Goal: Check status: Check status

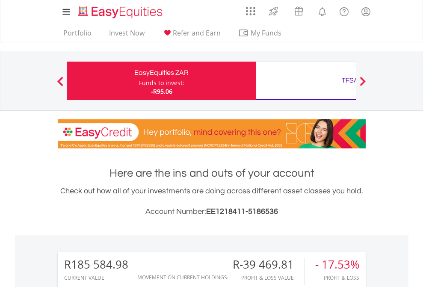
scroll to position [82, 134]
click at [139, 81] on div "Funds to invest:" at bounding box center [161, 83] width 45 height 9
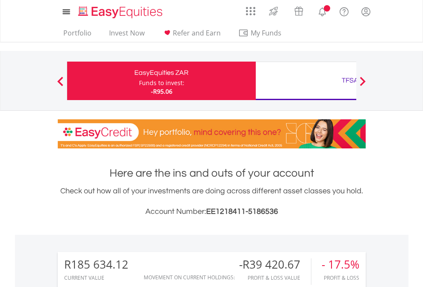
scroll to position [82, 134]
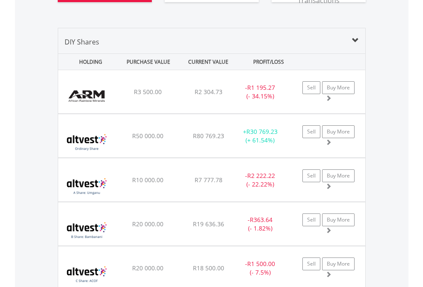
scroll to position [1019, 0]
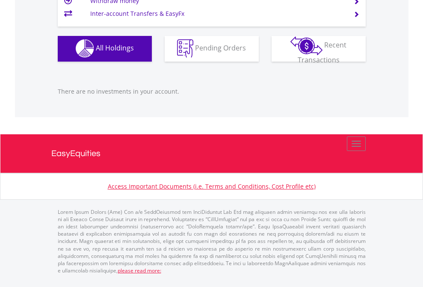
scroll to position [82, 134]
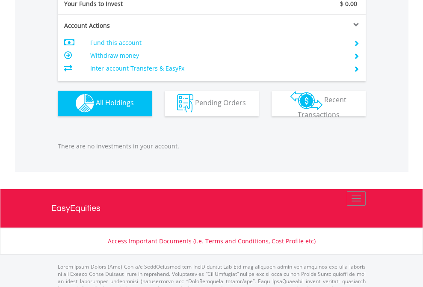
scroll to position [846, 0]
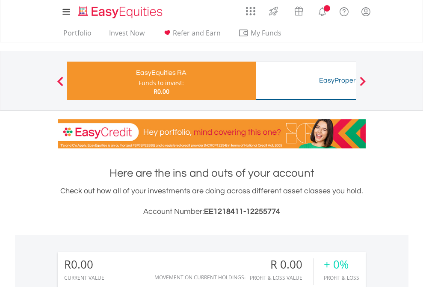
scroll to position [82, 134]
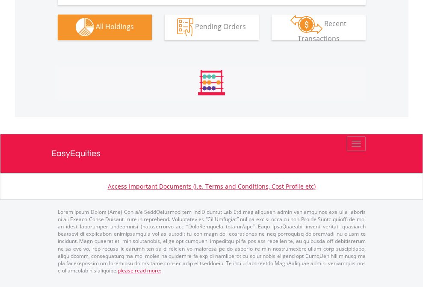
scroll to position [846, 0]
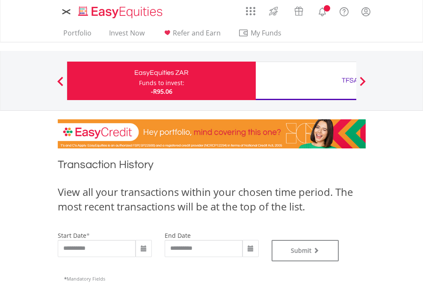
type input "**********"
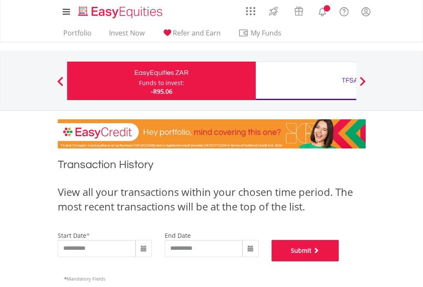
click at [339, 261] on button "Submit" at bounding box center [305, 250] width 68 height 21
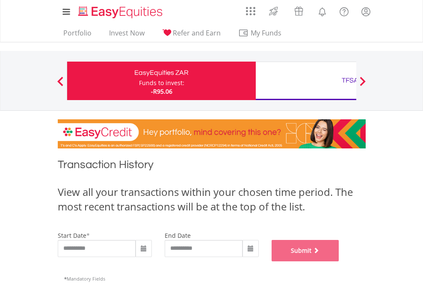
scroll to position [347, 0]
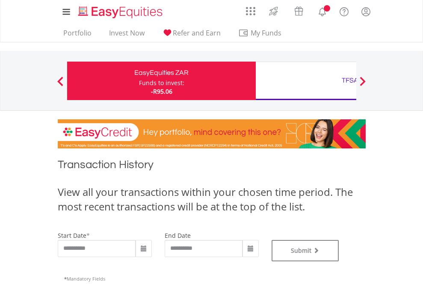
click at [306, 81] on div "TFSA" at bounding box center [350, 80] width 178 height 12
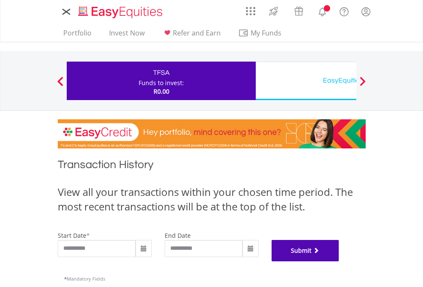
click at [339, 261] on button "Submit" at bounding box center [305, 250] width 68 height 21
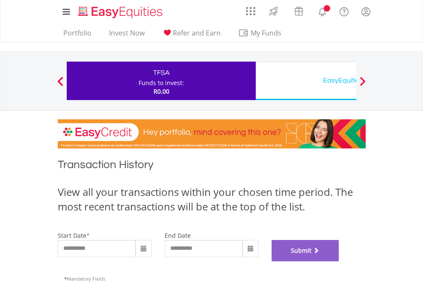
scroll to position [347, 0]
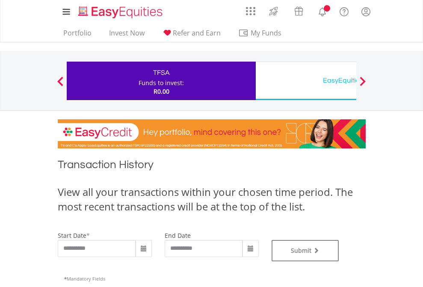
click at [306, 81] on div "EasyEquities USD" at bounding box center [350, 80] width 178 height 12
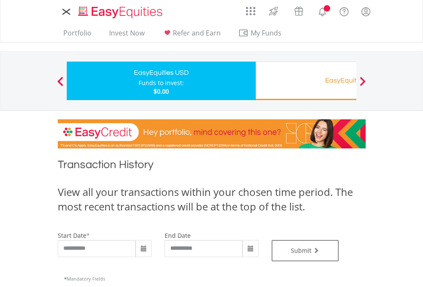
type input "**********"
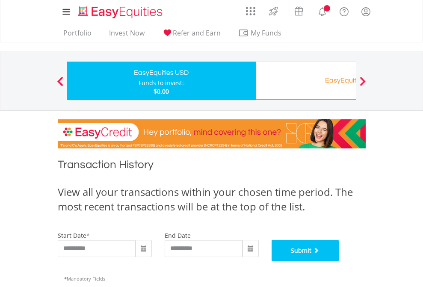
click at [339, 261] on button "Submit" at bounding box center [305, 250] width 68 height 21
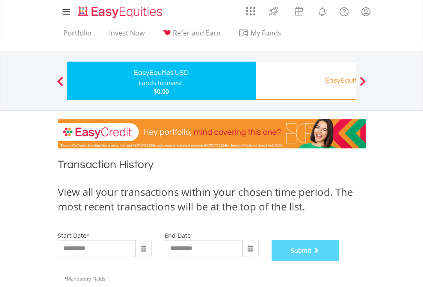
scroll to position [347, 0]
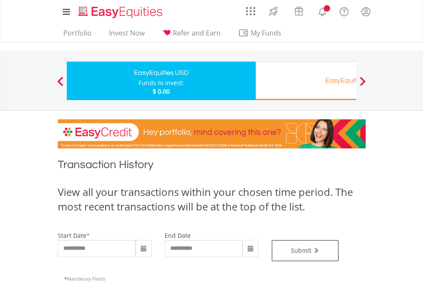
click at [306, 81] on div "EasyEquities RA" at bounding box center [350, 80] width 178 height 12
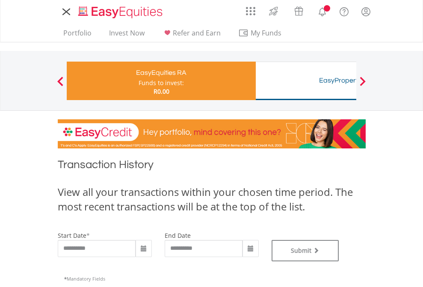
type input "**********"
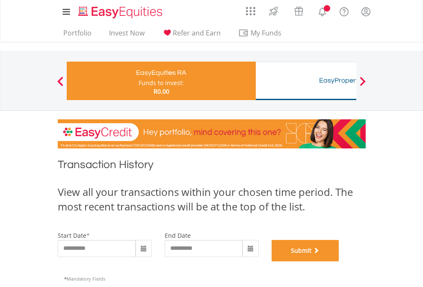
click at [339, 261] on button "Submit" at bounding box center [305, 250] width 68 height 21
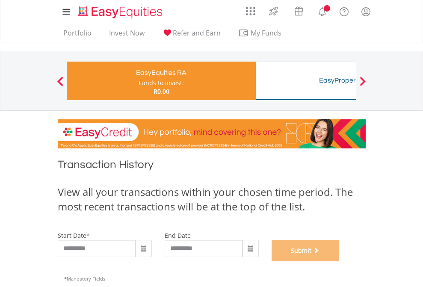
scroll to position [347, 0]
